Goal: Information Seeking & Learning: Learn about a topic

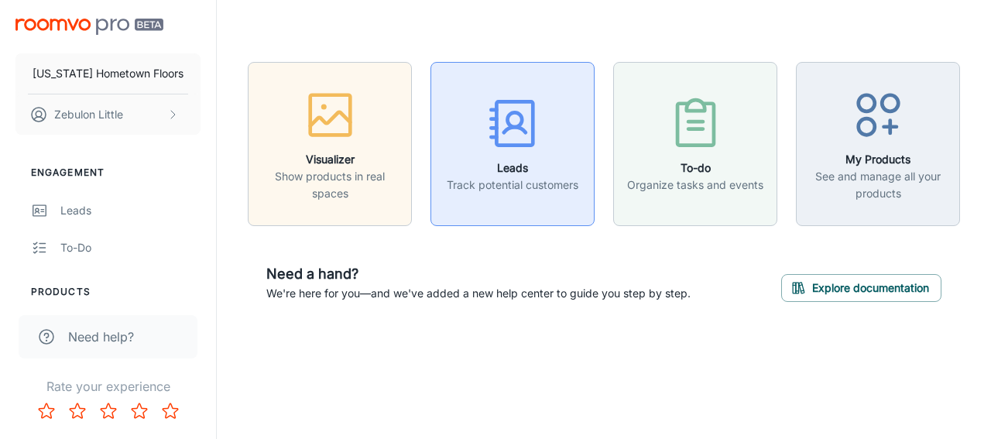
click at [506, 124] on icon "button" at bounding box center [513, 123] width 58 height 58
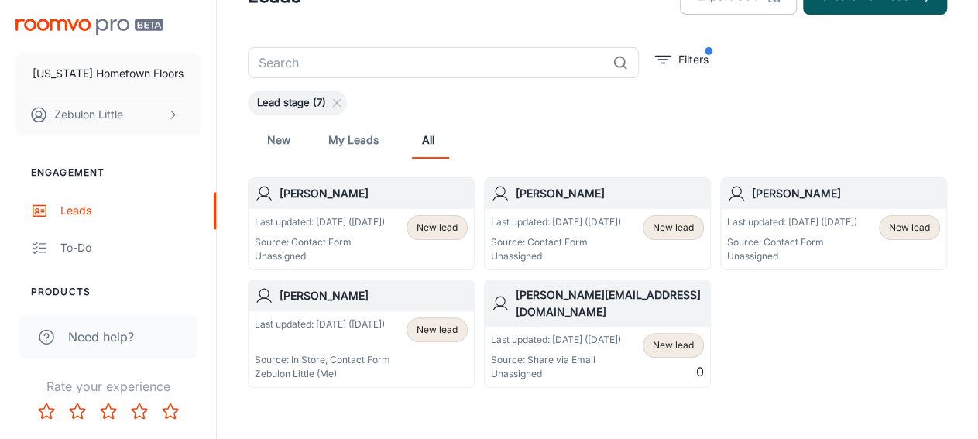
scroll to position [81, 0]
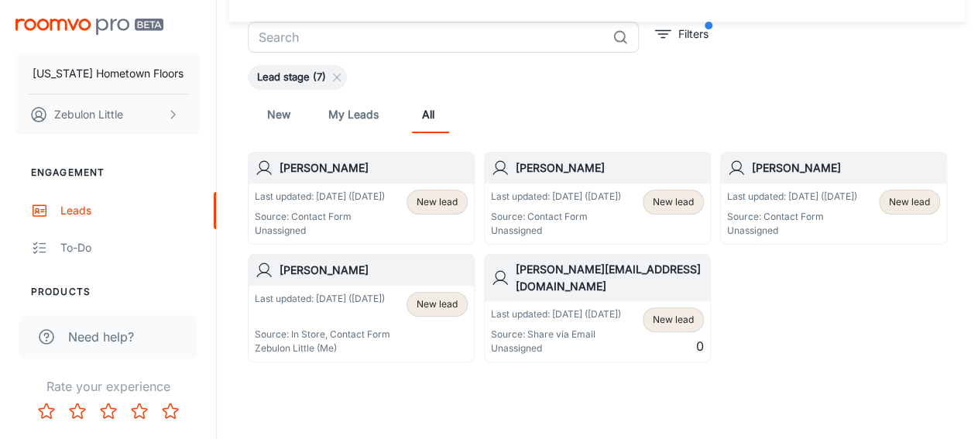
click at [342, 198] on p "Last updated: [DATE] ([DATE])" at bounding box center [320, 197] width 130 height 14
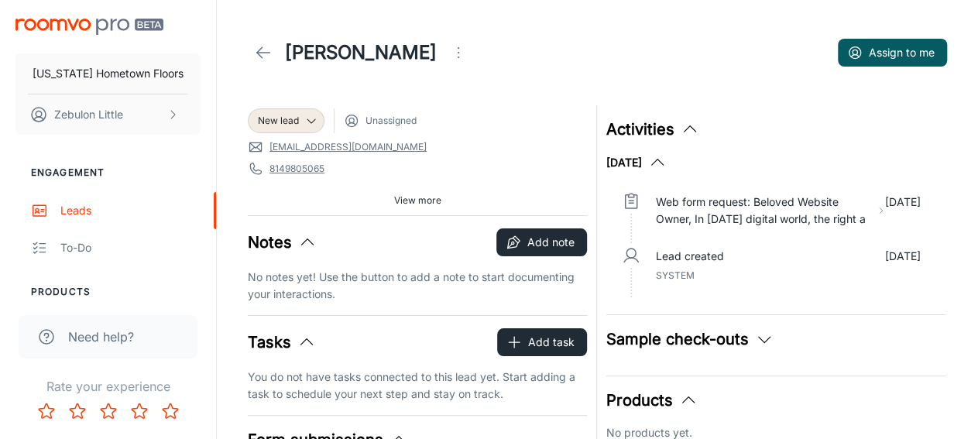
click at [263, 50] on icon at bounding box center [263, 52] width 19 height 19
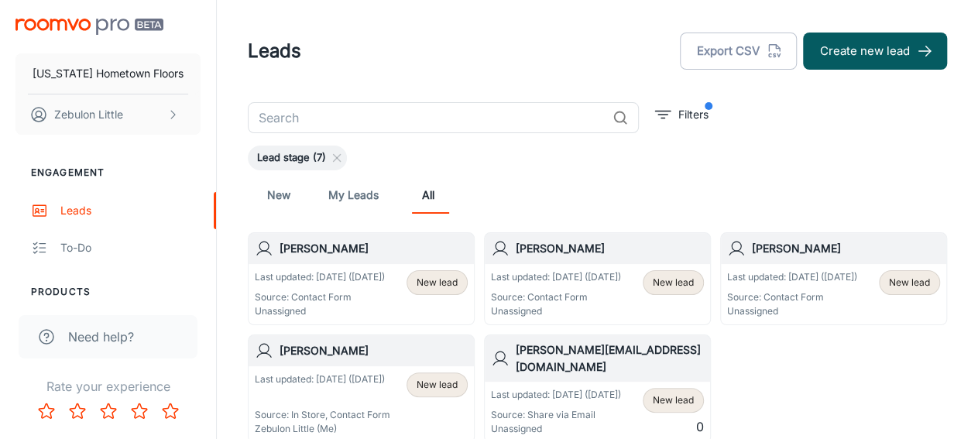
click at [590, 272] on p "Last updated: [DATE] ([DATE])" at bounding box center [556, 277] width 130 height 14
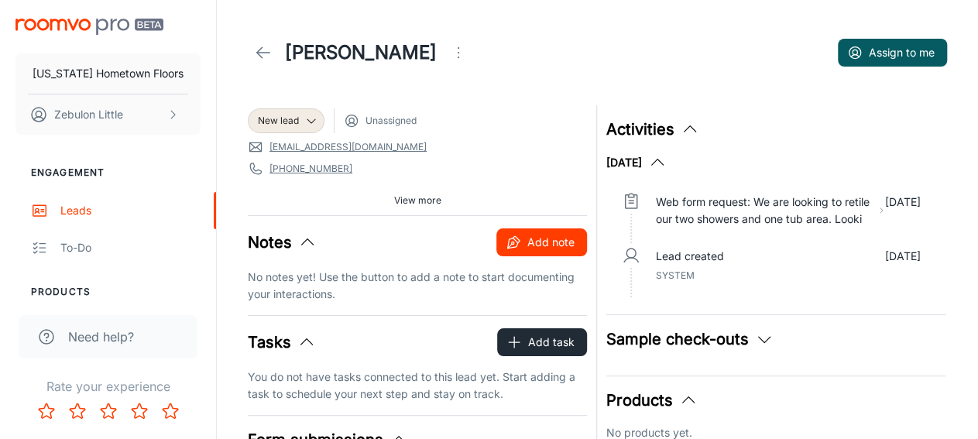
click at [567, 244] on button "Add note" at bounding box center [541, 242] width 91 height 28
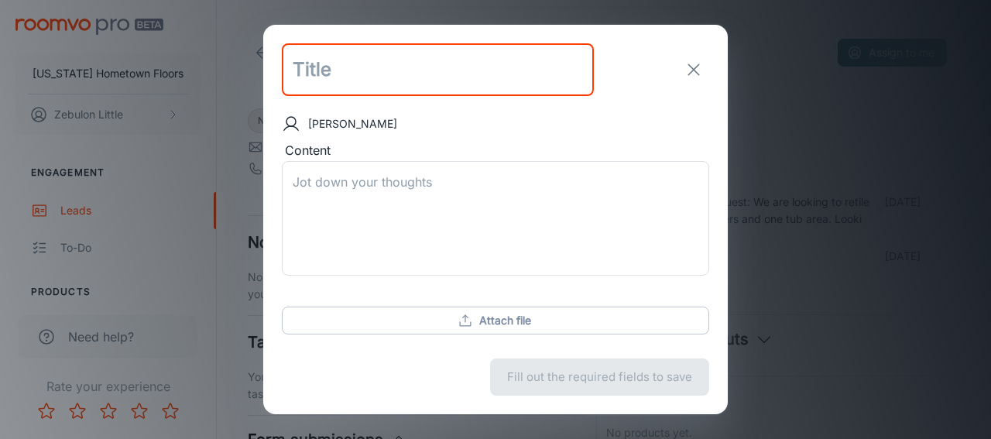
click at [694, 69] on line "exit" at bounding box center [693, 69] width 11 height 11
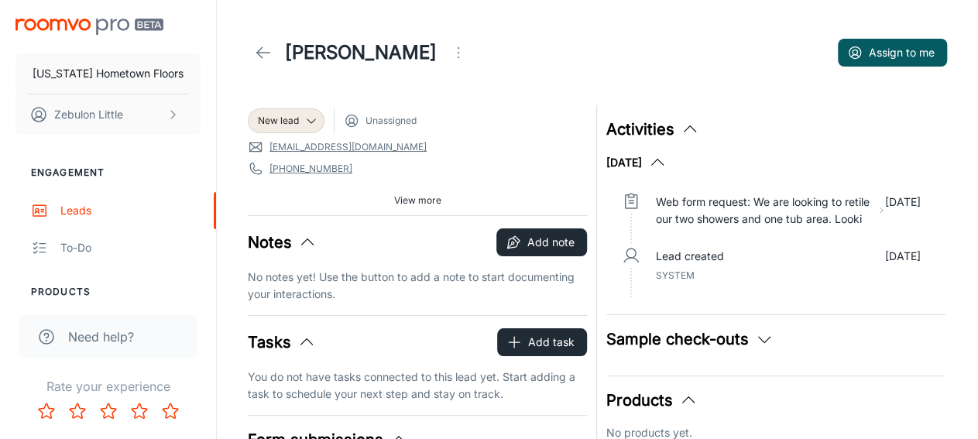
click at [260, 58] on icon at bounding box center [263, 52] width 19 height 19
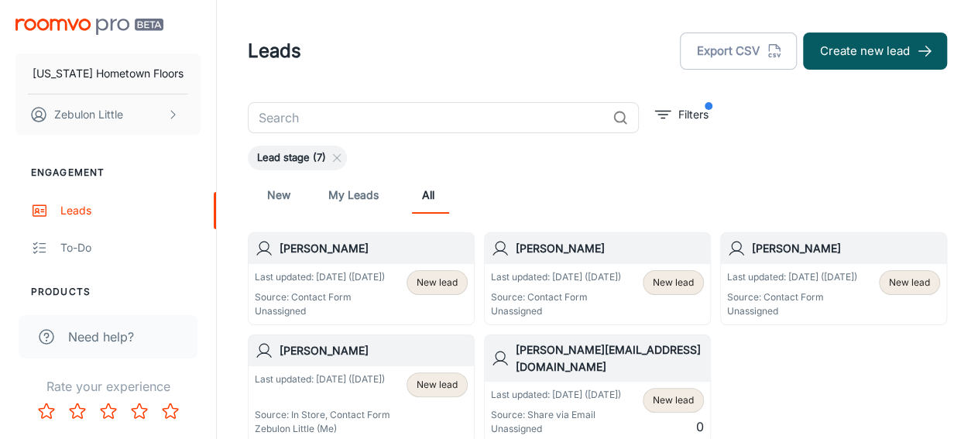
click at [684, 284] on span "New lead" at bounding box center [673, 283] width 41 height 14
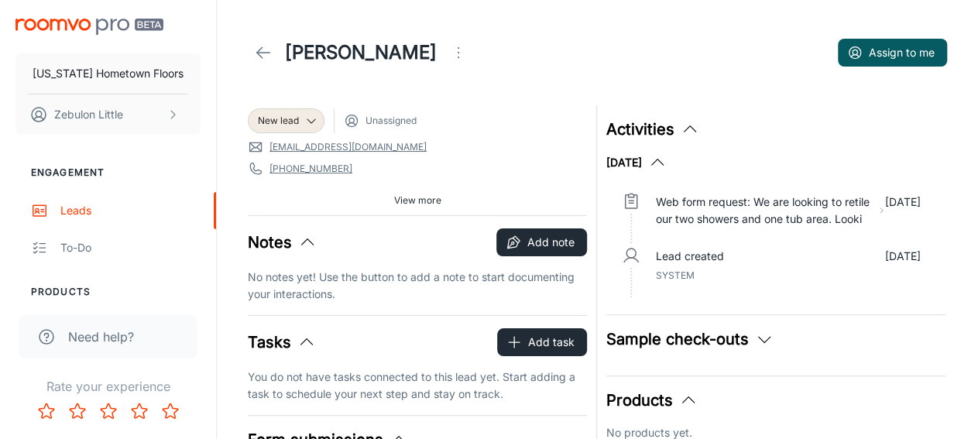
click at [383, 126] on span "Unassigned" at bounding box center [390, 121] width 51 height 14
click at [354, 120] on circle at bounding box center [351, 120] width 5 height 5
drag, startPoint x: 381, startPoint y: 123, endPoint x: 400, endPoint y: 136, distance: 23.0
click at [383, 125] on span "Unassigned" at bounding box center [390, 121] width 51 height 14
click at [266, 55] on icon at bounding box center [263, 52] width 19 height 19
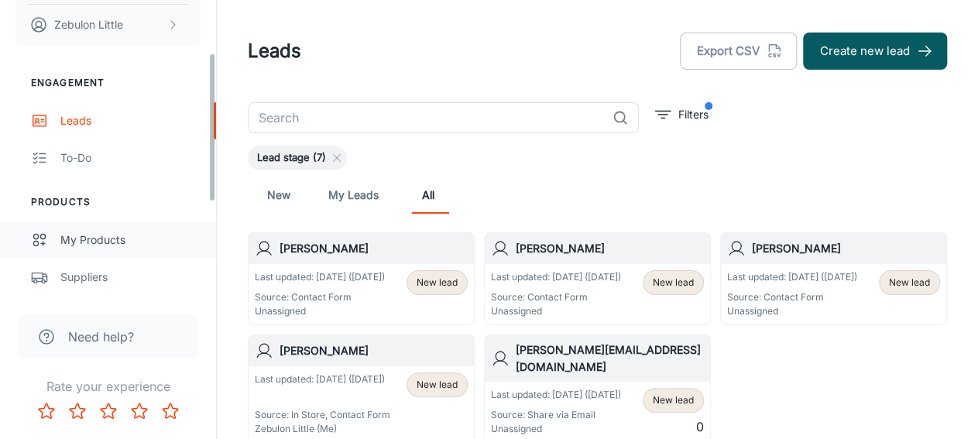
scroll to position [180, 0]
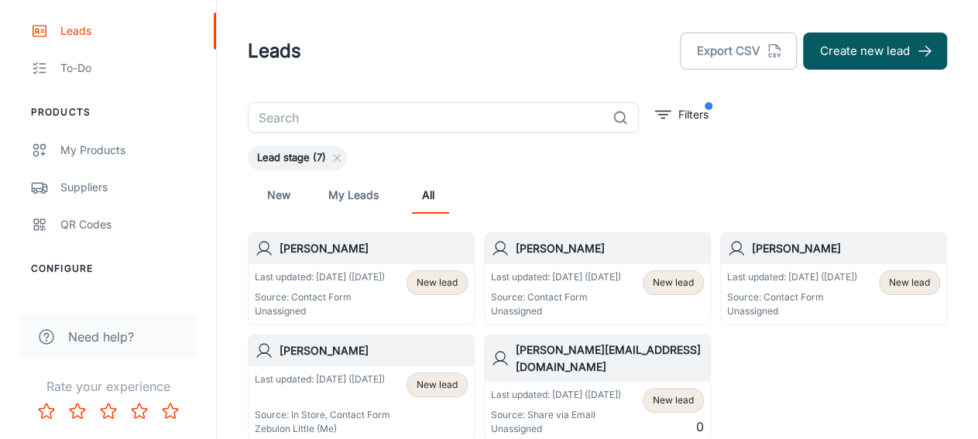
click at [131, 338] on span "Need help?" at bounding box center [101, 337] width 66 height 19
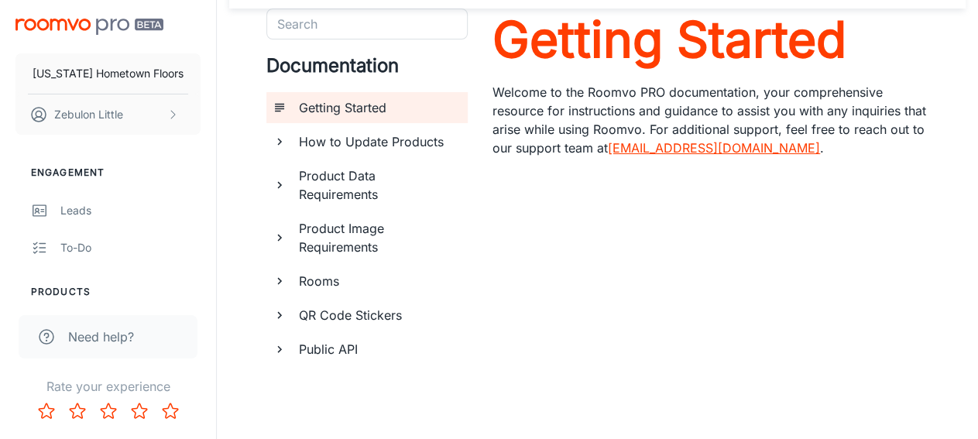
scroll to position [81, 0]
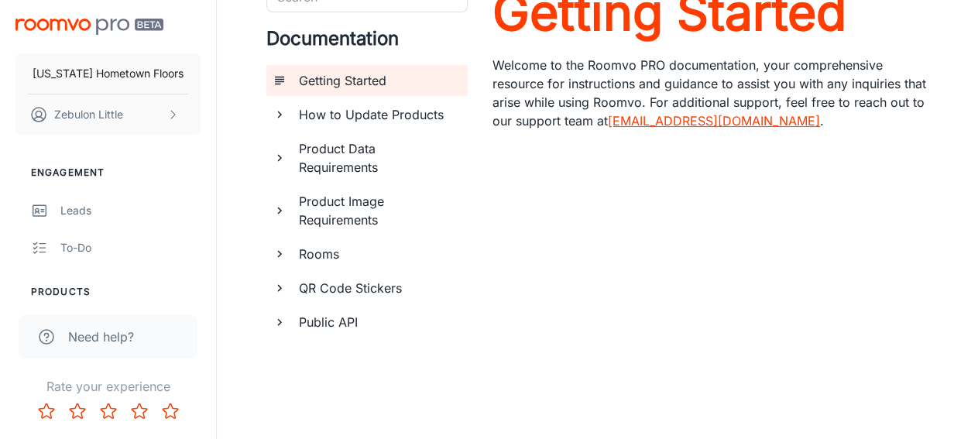
click at [343, 325] on h6 "Public API" at bounding box center [377, 322] width 156 height 19
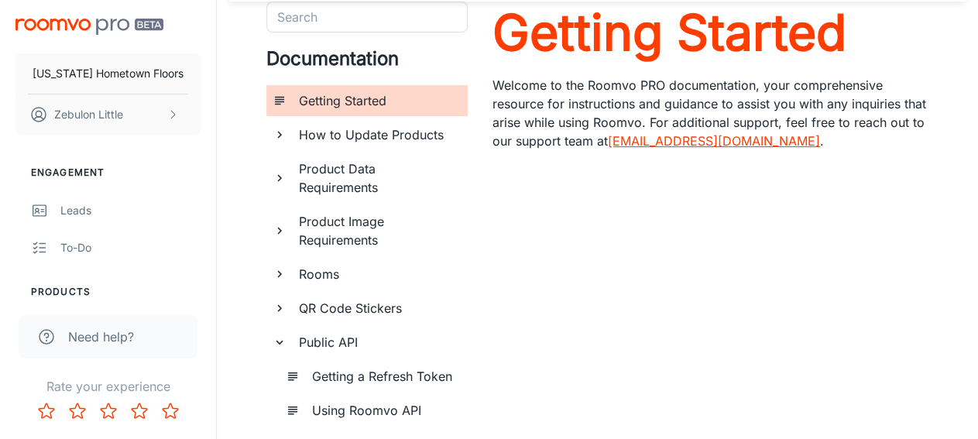
scroll to position [34, 0]
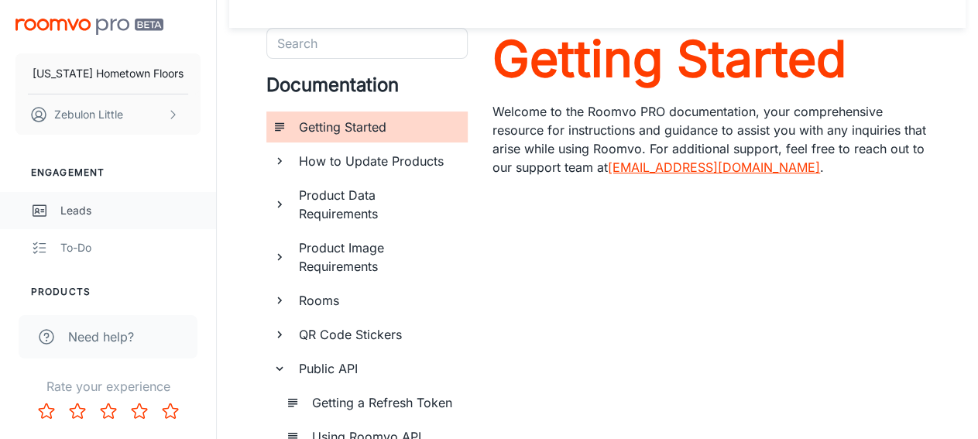
click at [89, 210] on div "Leads" at bounding box center [130, 210] width 140 height 17
